Goal: Task Accomplishment & Management: Manage account settings

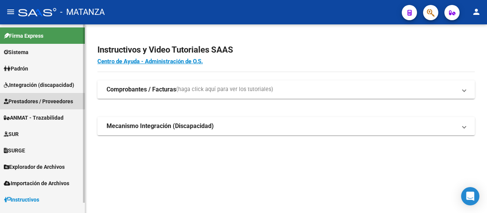
click at [38, 99] on span "Prestadores / Proveedores" at bounding box center [38, 101] width 69 height 8
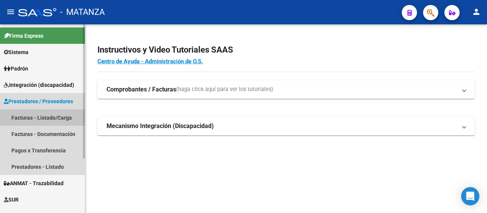
click at [40, 120] on link "Facturas - Listado/Carga" at bounding box center [42, 117] width 85 height 16
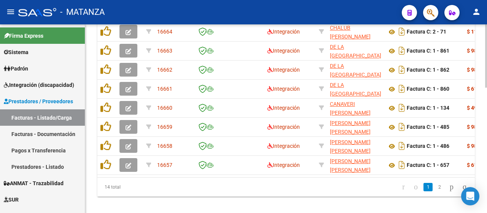
scroll to position [372, 0]
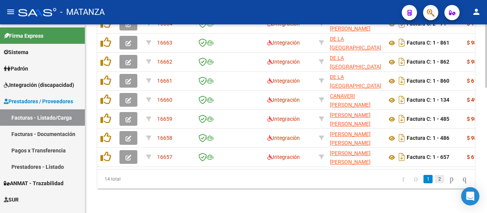
click at [436, 177] on link "2" at bounding box center [439, 179] width 9 height 8
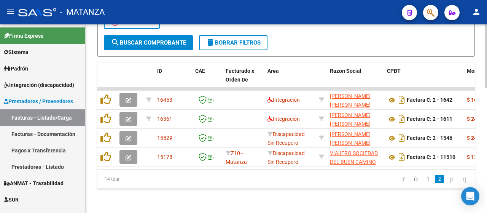
scroll to position [258, 0]
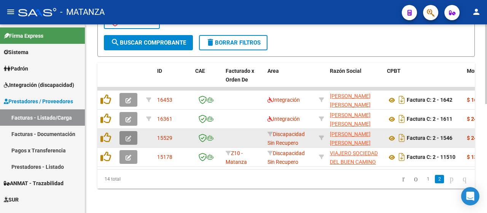
click at [130, 136] on icon "button" at bounding box center [129, 139] width 6 height 6
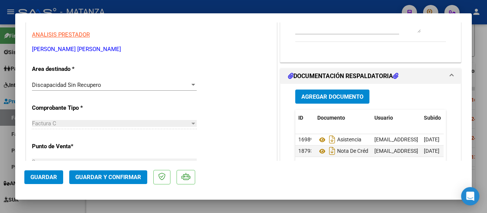
scroll to position [114, 0]
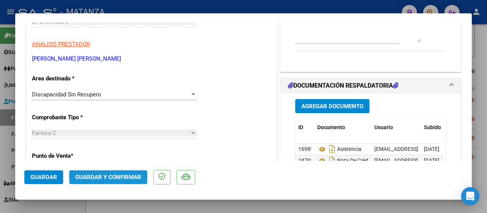
click at [105, 174] on span "Guardar y Confirmar" at bounding box center [108, 177] width 66 height 7
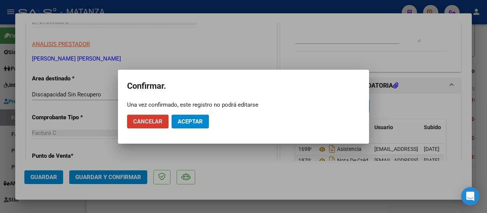
click at [197, 122] on span "Aceptar" at bounding box center [190, 121] width 25 height 7
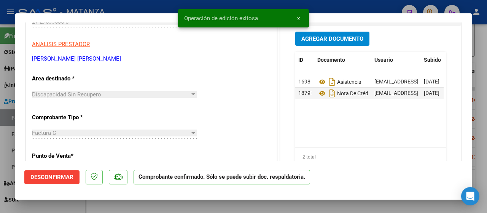
click at [103, 204] on div at bounding box center [243, 106] width 487 height 213
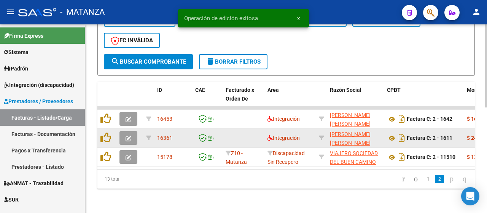
scroll to position [239, 0]
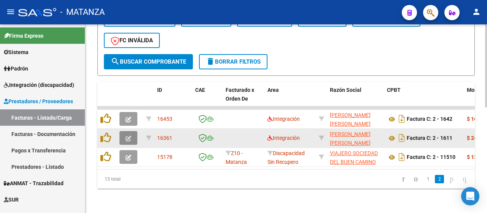
click at [126, 136] on icon "button" at bounding box center [129, 139] width 6 height 6
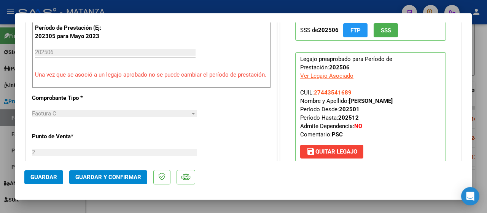
scroll to position [190, 0]
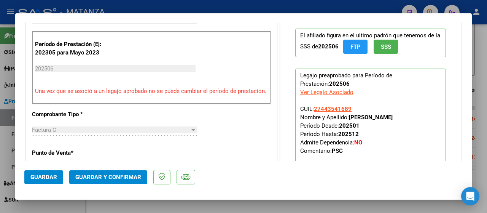
click at [92, 205] on div at bounding box center [243, 106] width 487 height 213
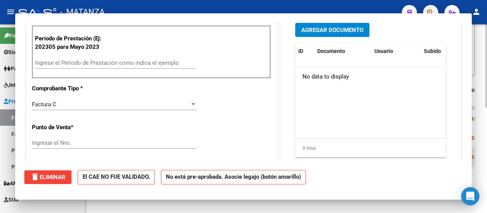
scroll to position [0, 0]
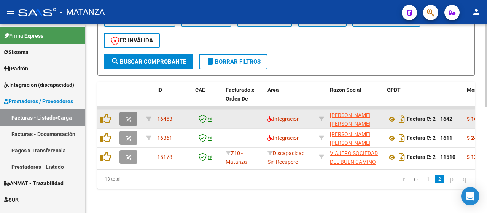
click at [129, 117] on icon "button" at bounding box center [129, 120] width 6 height 6
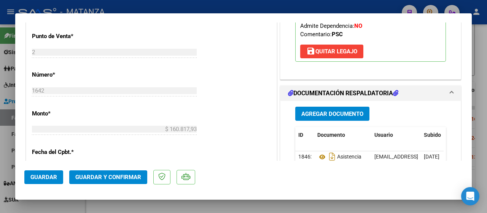
scroll to position [343, 0]
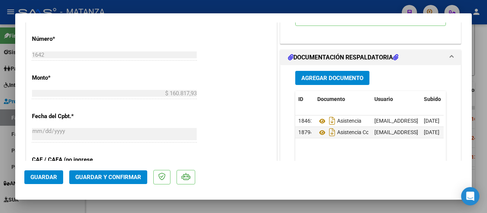
drag, startPoint x: 139, startPoint y: 205, endPoint x: 103, endPoint y: 195, distance: 37.4
click at [139, 205] on div at bounding box center [243, 106] width 487 height 213
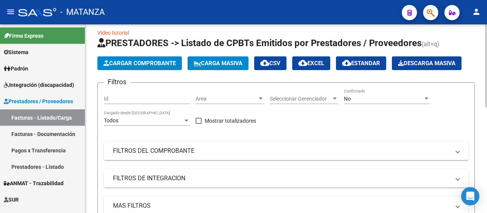
scroll to position [0, 0]
